Goal: Find specific page/section: Find specific page/section

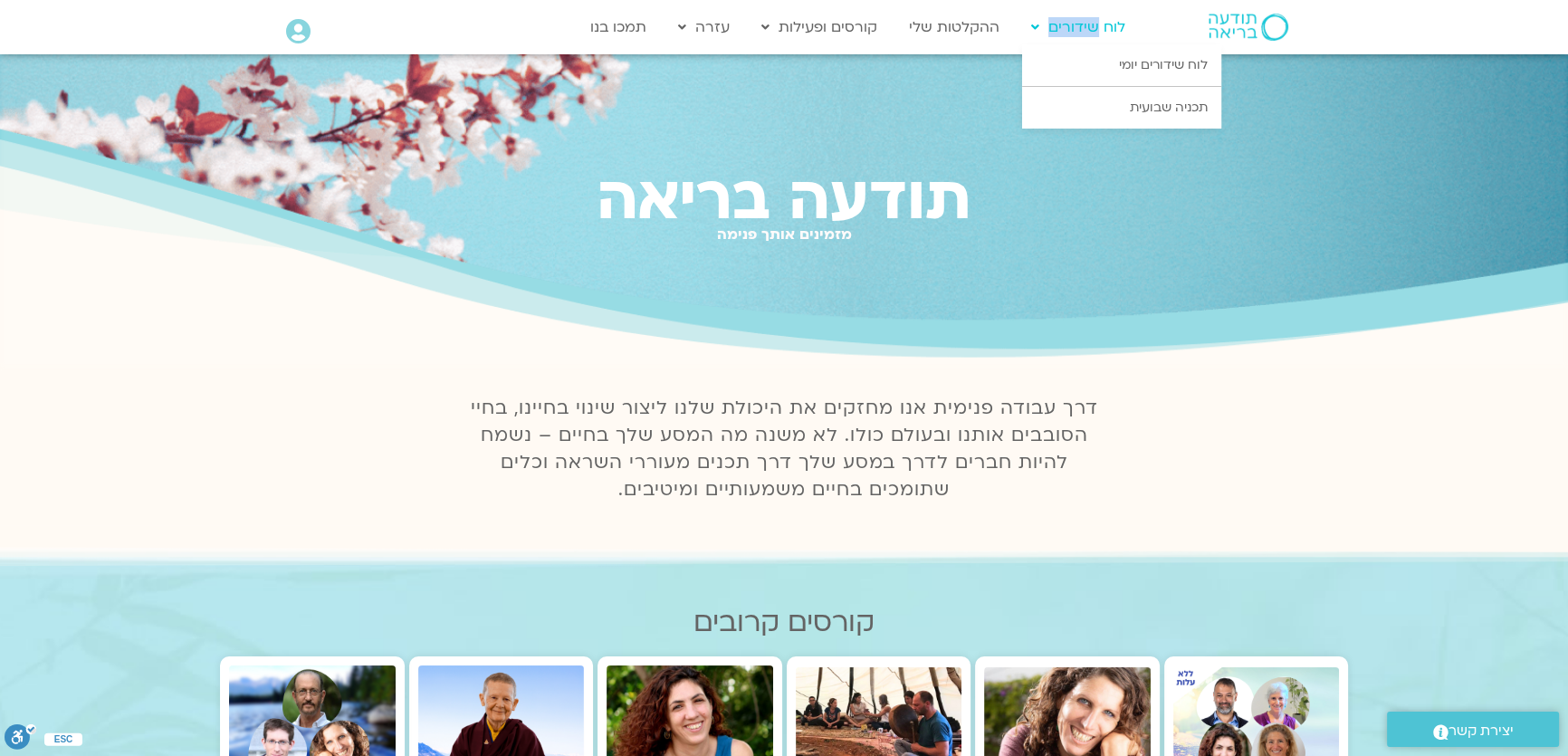
click at [1100, 36] on link "לוח שידורים" at bounding box center [1077, 27] width 112 height 34
click at [1095, 75] on link "לוח שידורים יומי" at bounding box center [1121, 65] width 199 height 42
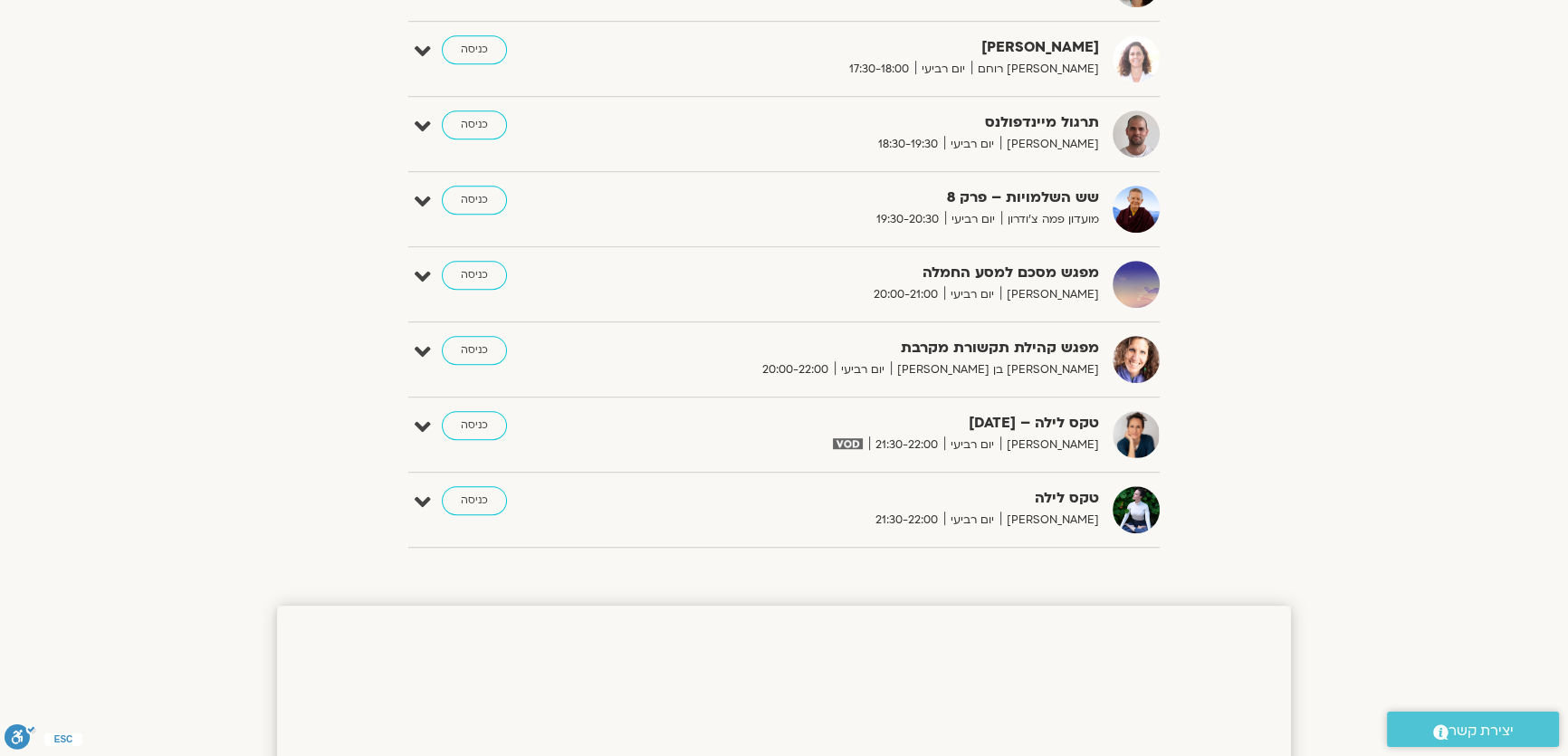
scroll to position [1399, 0]
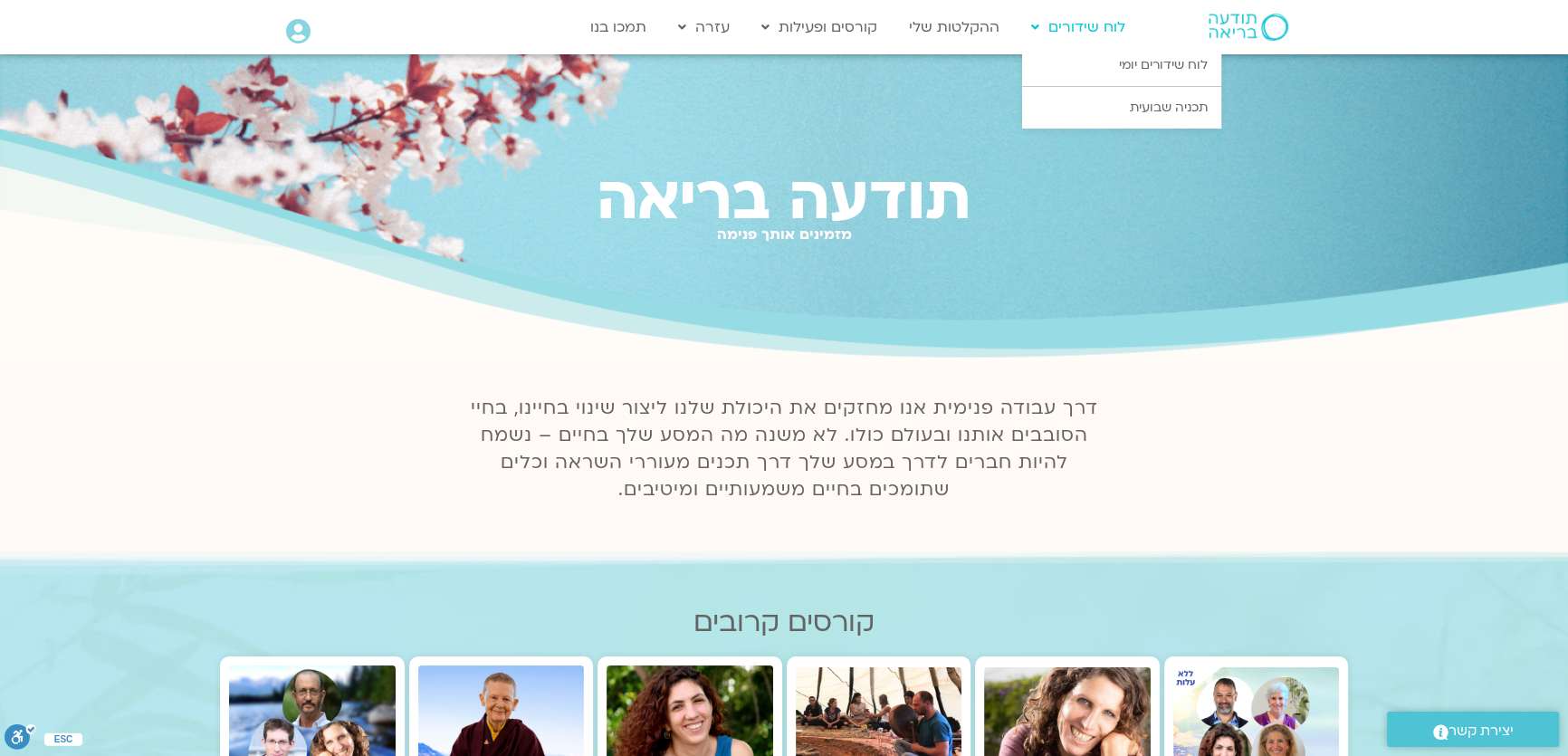
click at [1089, 30] on link "לוח שידורים" at bounding box center [1077, 27] width 112 height 34
click at [1097, 67] on link "לוח שידורים יומי" at bounding box center [1121, 65] width 199 height 42
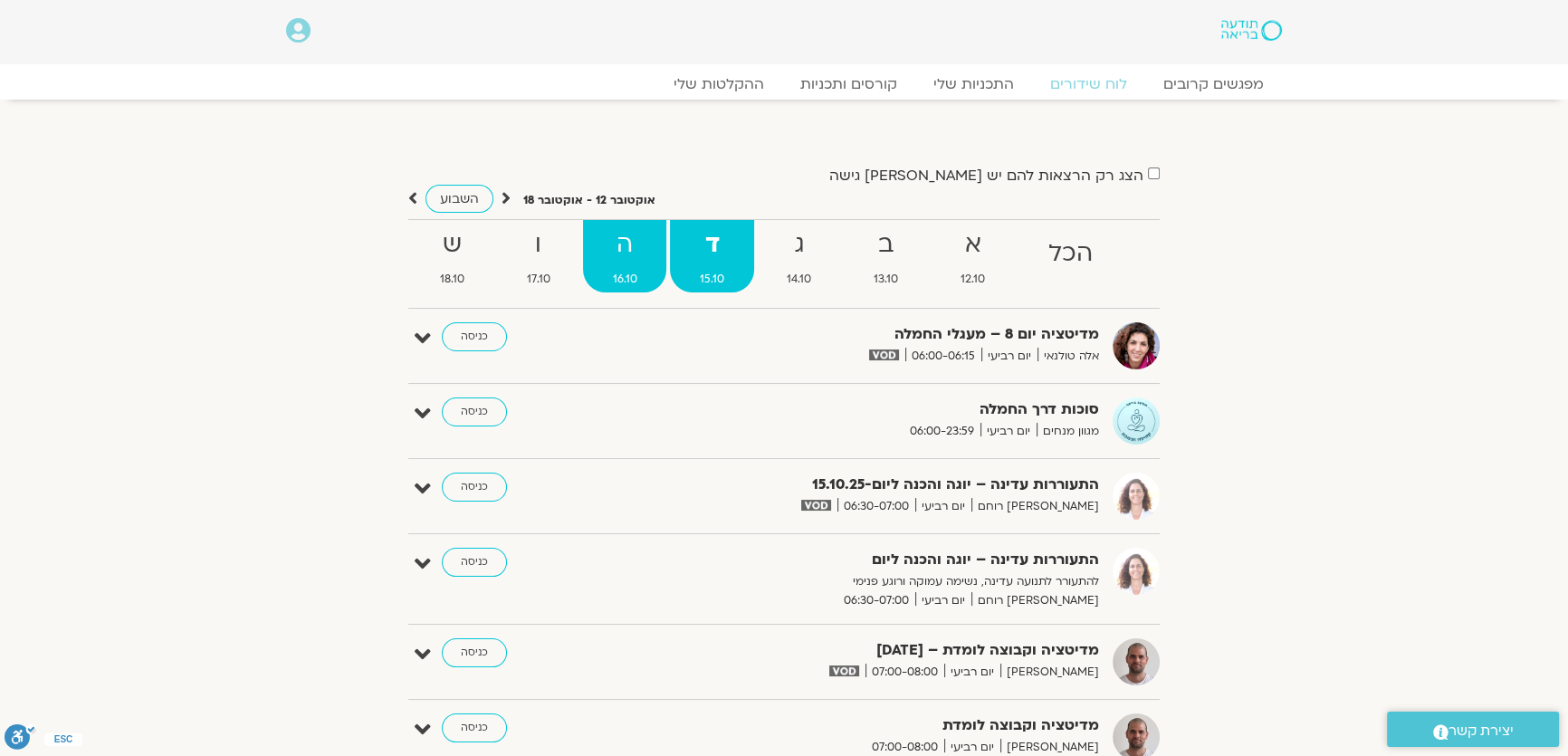
click at [634, 272] on span "16.10" at bounding box center [624, 279] width 83 height 19
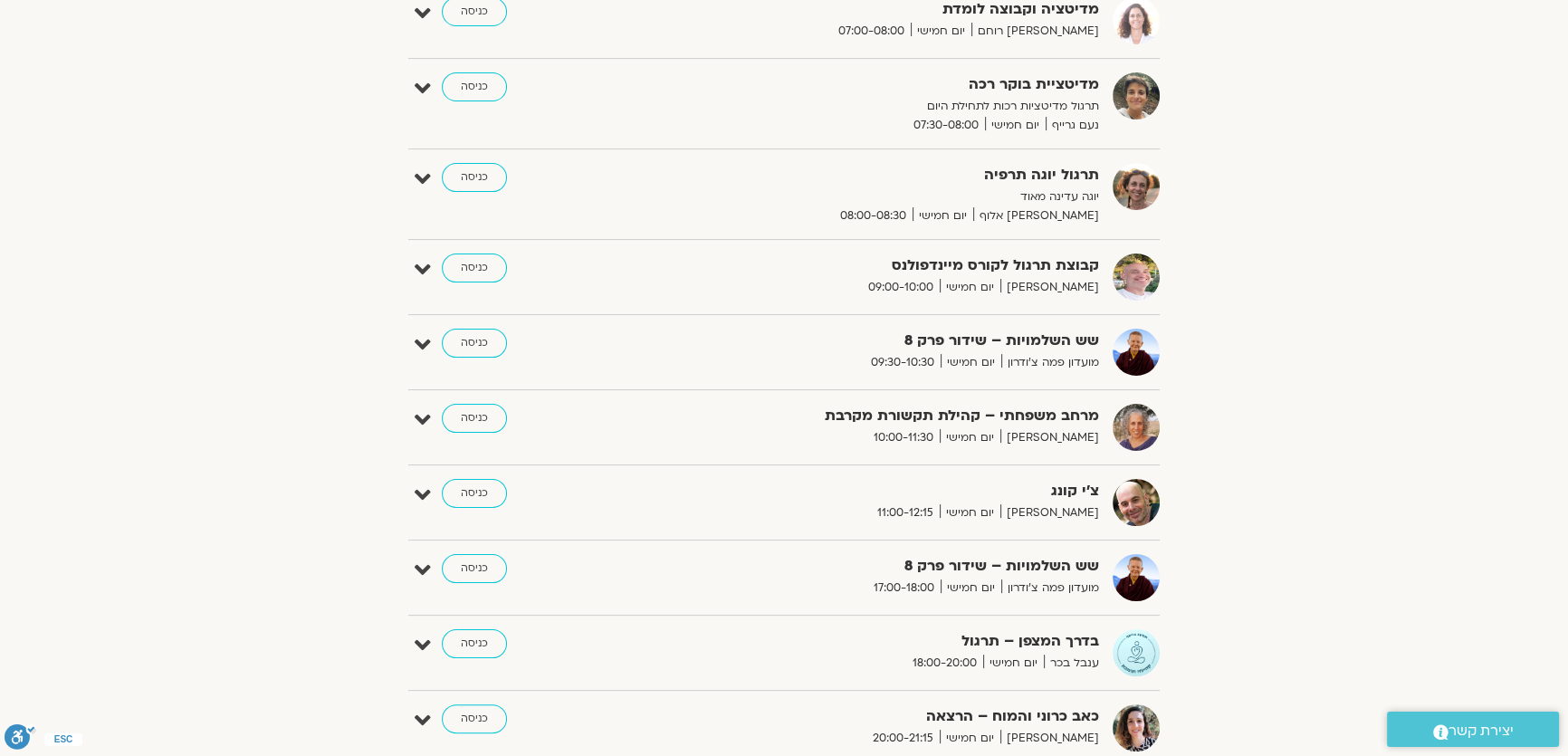
scroll to position [411, 0]
